Goal: Check status: Check status

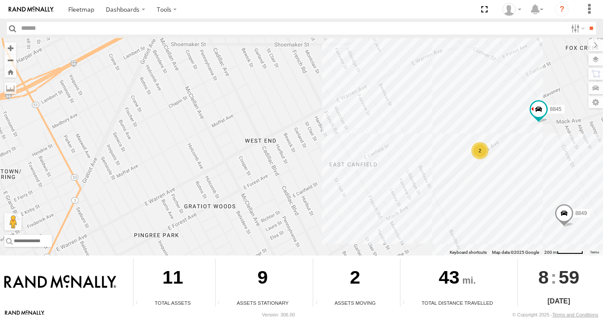
click at [482, 152] on div "2" at bounding box center [479, 150] width 17 height 17
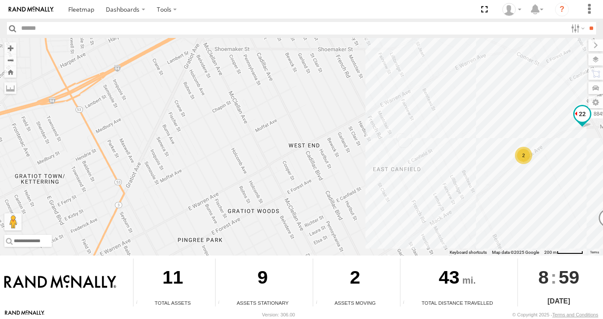
click at [583, 121] on span at bounding box center [582, 114] width 16 height 16
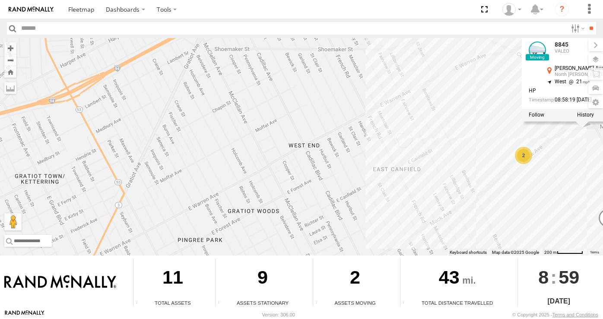
click at [529, 114] on div at bounding box center [581, 114] width 121 height 13
click at [534, 115] on label at bounding box center [536, 115] width 16 height 6
